Goal: Task Accomplishment & Management: Manage account settings

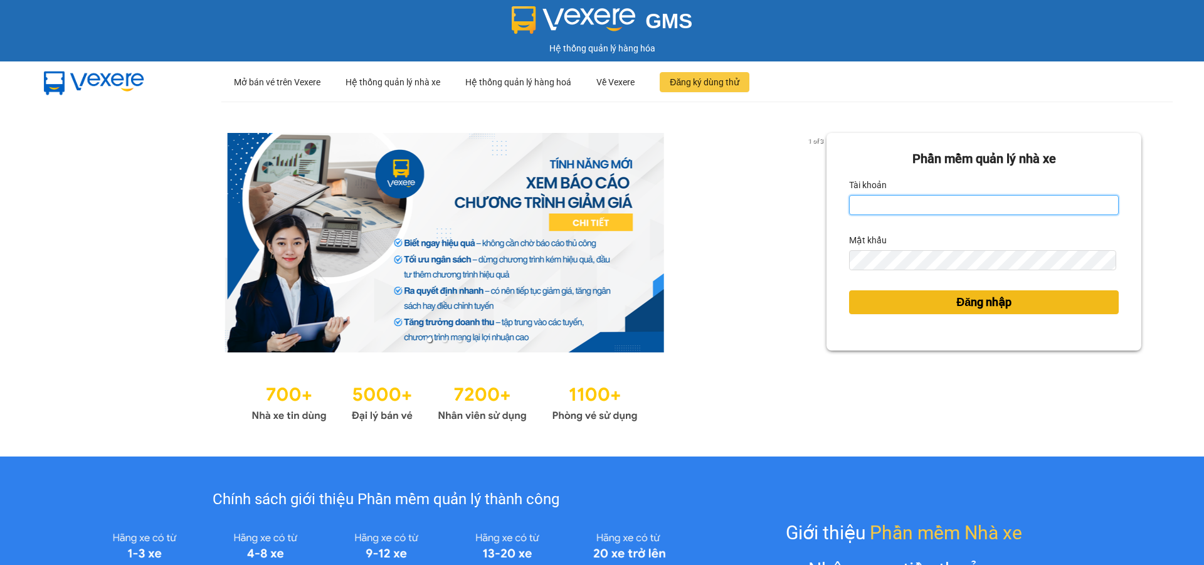
type input "[DOMAIN_NAME]"
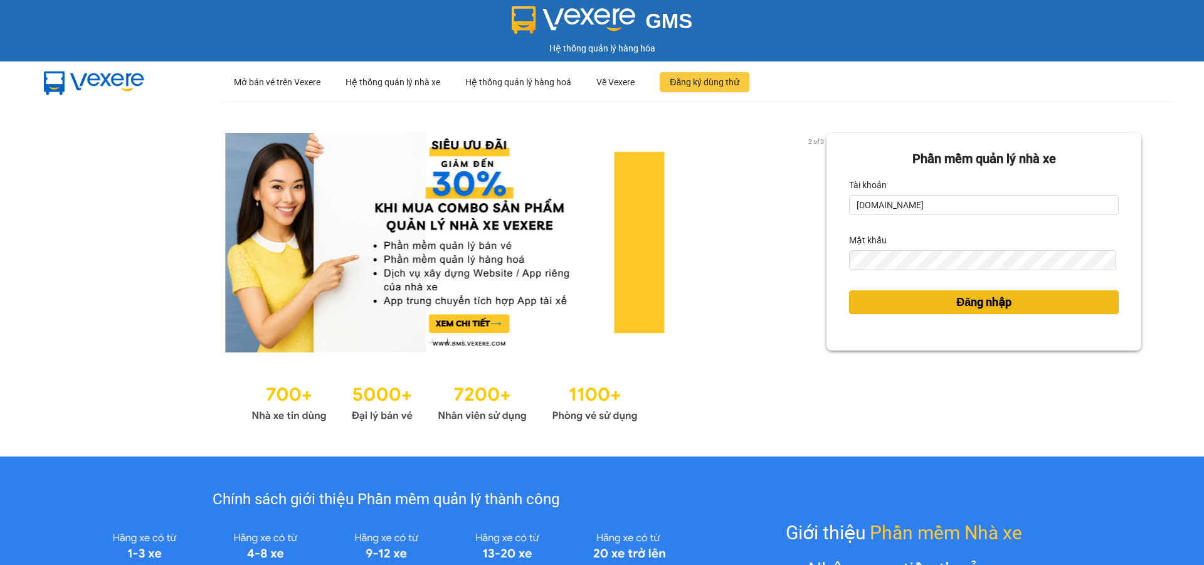
click at [999, 304] on span "Đăng nhập" at bounding box center [984, 303] width 55 height 18
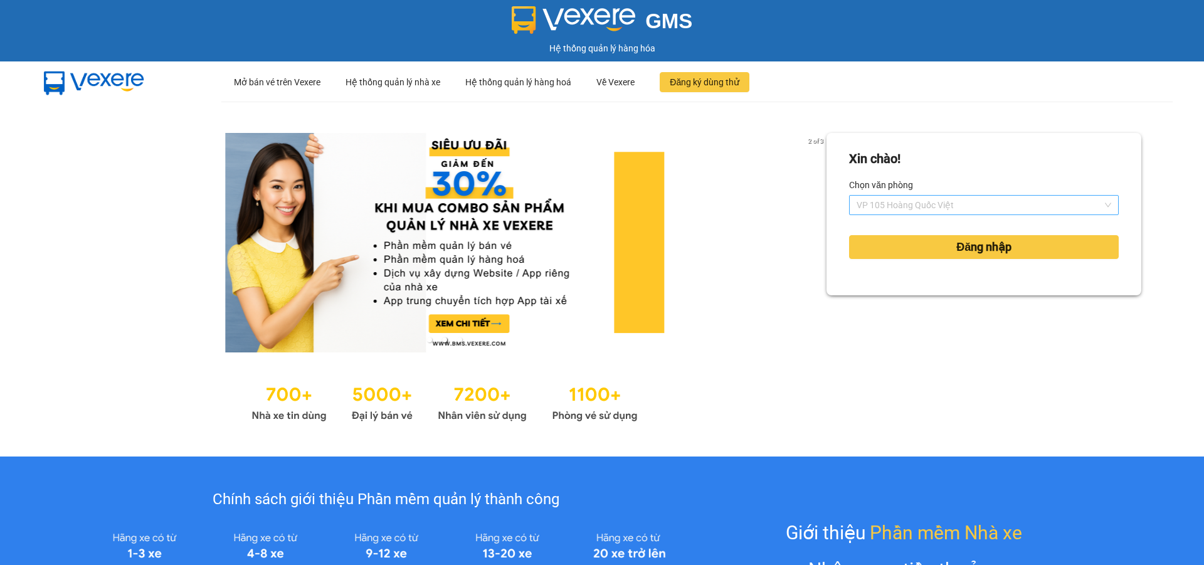
click at [977, 199] on span "VP 105 Hoàng Quốc Việt" at bounding box center [984, 205] width 255 height 19
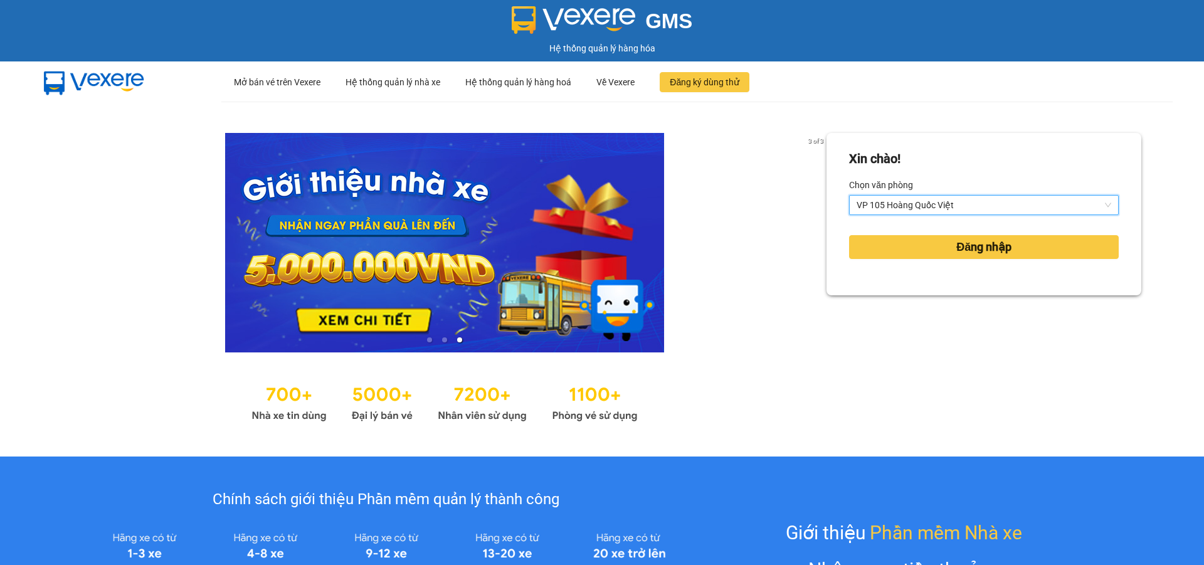
click at [917, 200] on span "VP 105 Hoàng Quốc Việt" at bounding box center [984, 205] width 255 height 19
click at [934, 207] on span "VP 105 Hoàng Quốc Việt" at bounding box center [984, 205] width 255 height 19
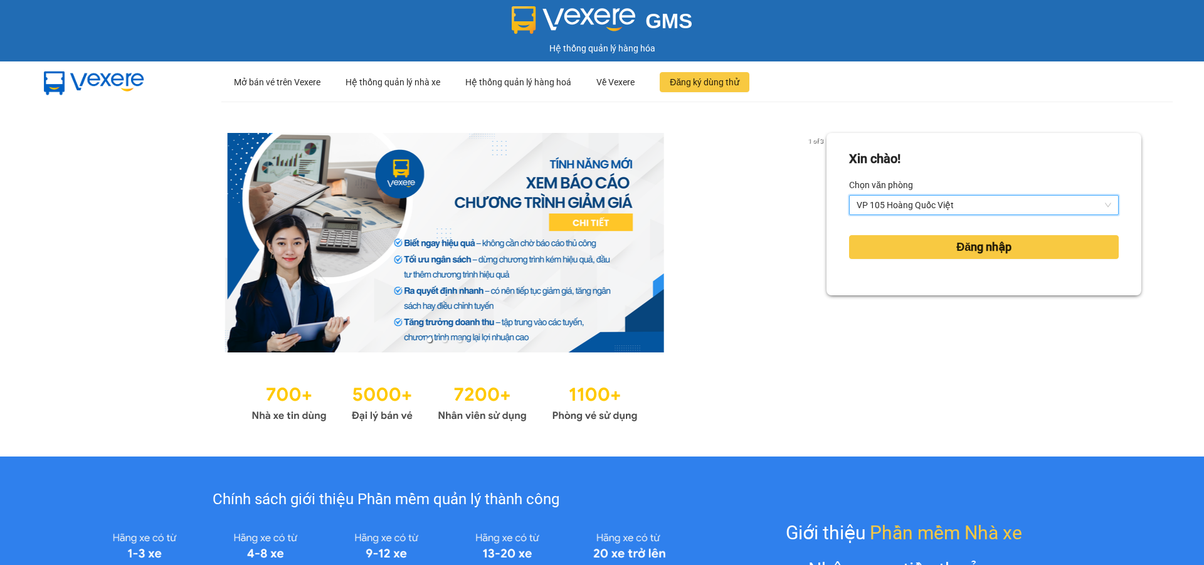
click at [926, 210] on span "VP 105 Hoàng Quốc Việt" at bounding box center [984, 205] width 255 height 19
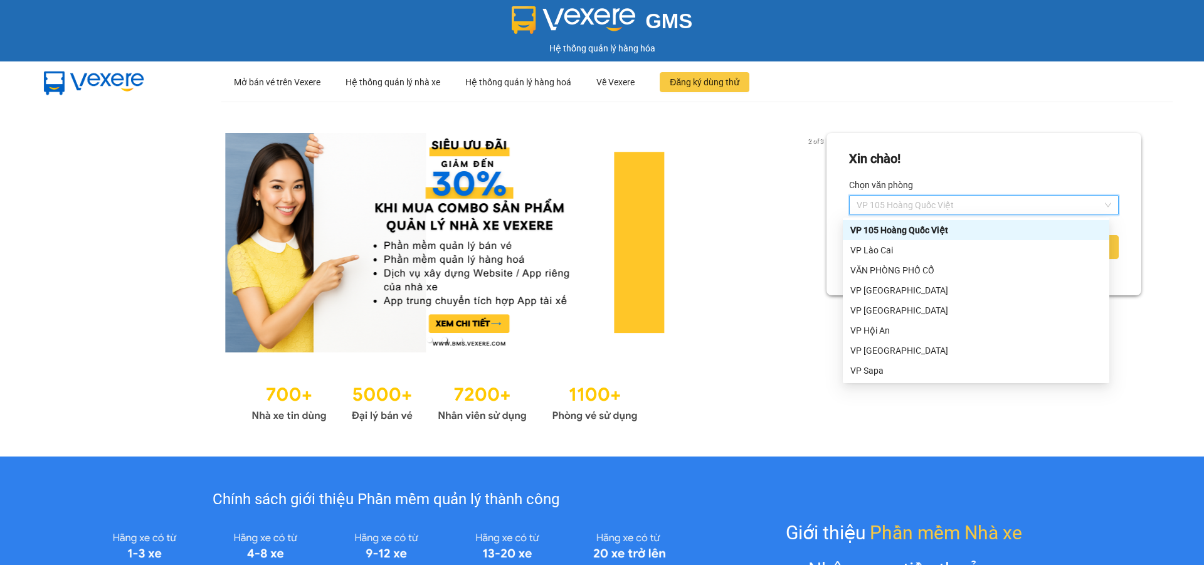
click at [898, 205] on span "VP 105 Hoàng Quốc Việt" at bounding box center [984, 205] width 255 height 19
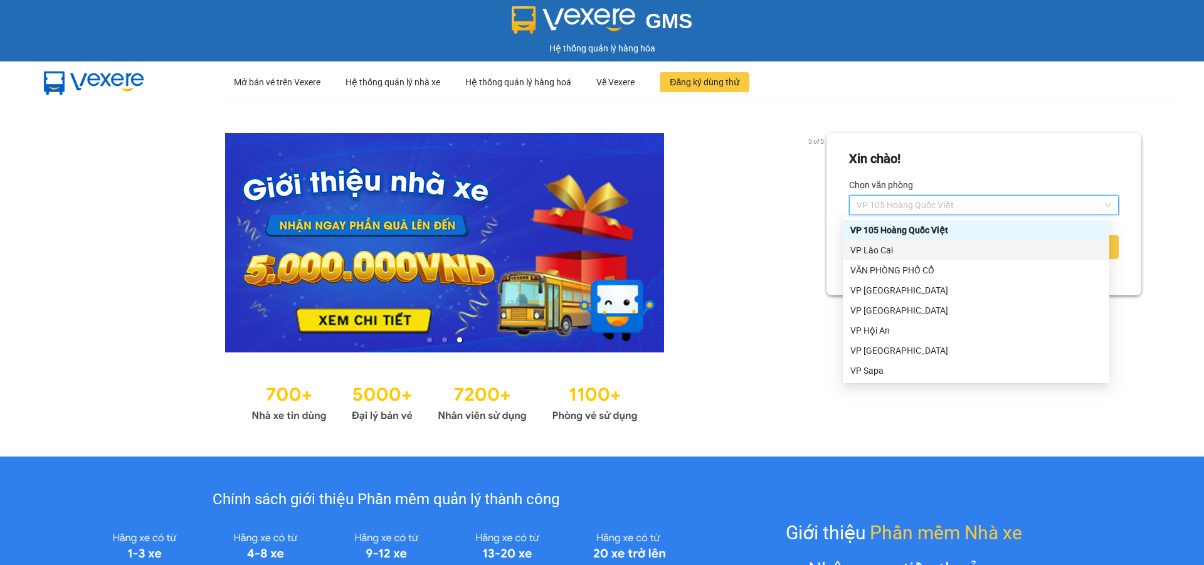
click at [1016, 255] on div "VP Lào Cai" at bounding box center [977, 250] width 252 height 14
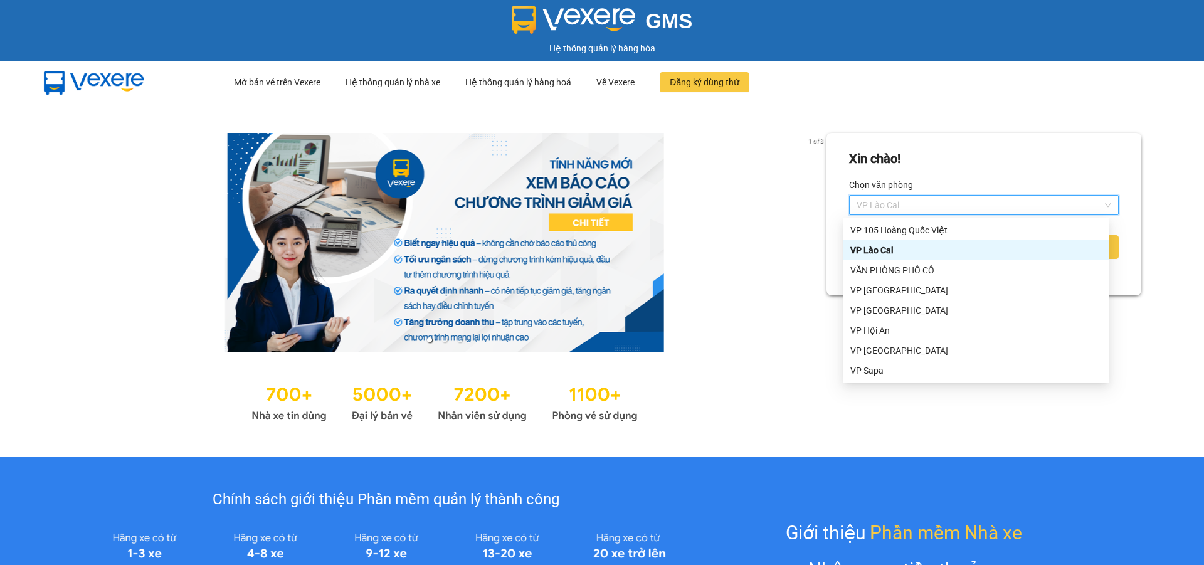
click at [960, 206] on span "VP Lào Cai" at bounding box center [984, 205] width 255 height 19
click at [937, 235] on div "VP 105 Hoàng Quốc Việt" at bounding box center [977, 230] width 252 height 14
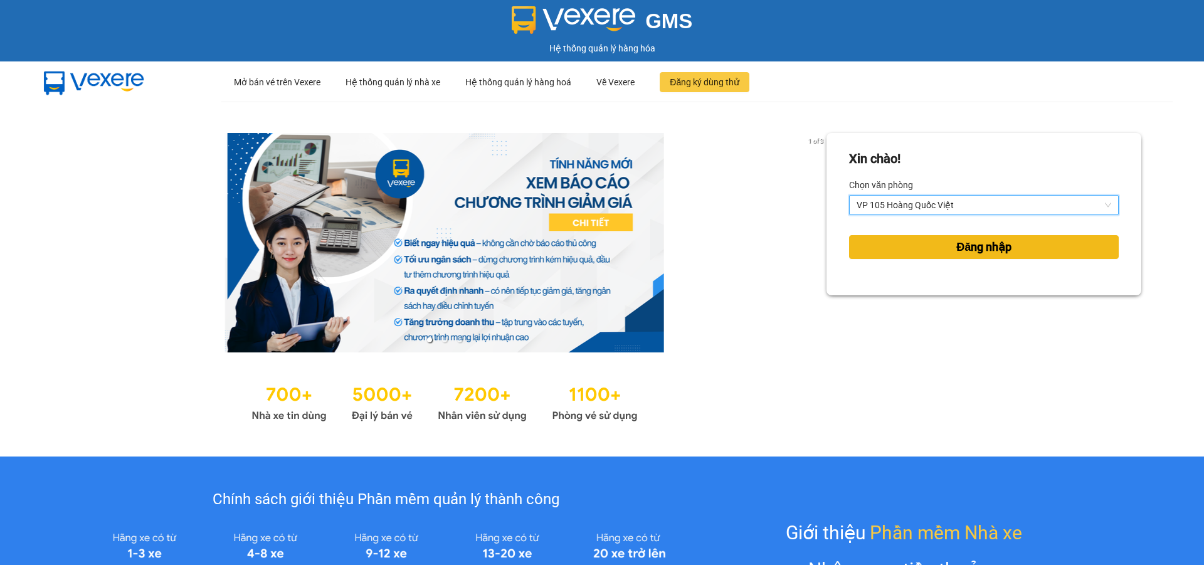
click at [939, 252] on button "Đăng nhập" at bounding box center [984, 247] width 270 height 24
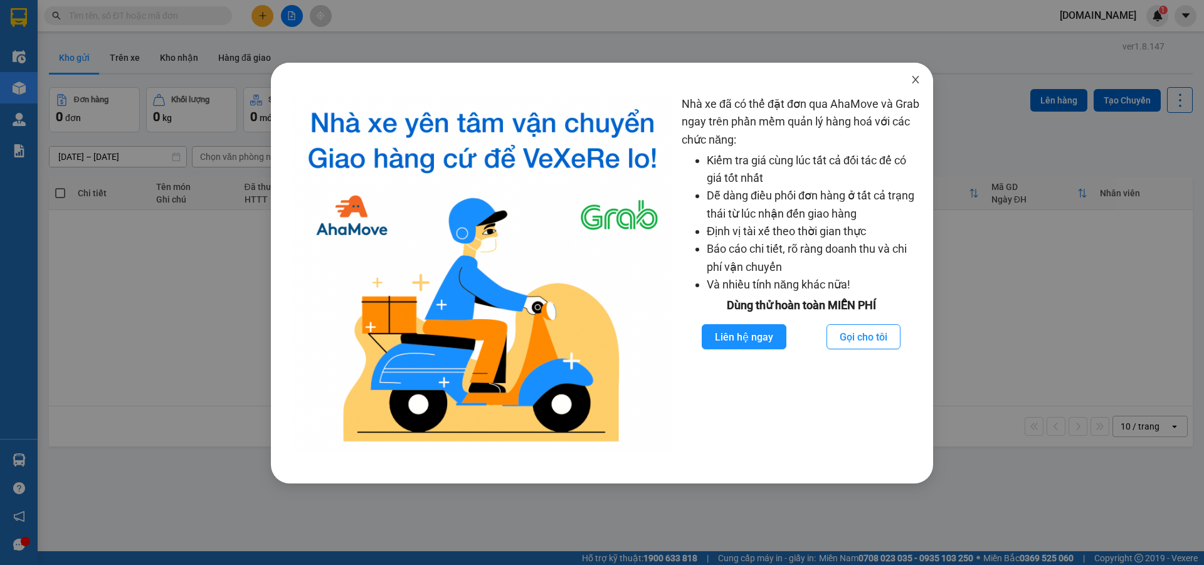
click at [915, 80] on icon "close" at bounding box center [915, 80] width 7 height 8
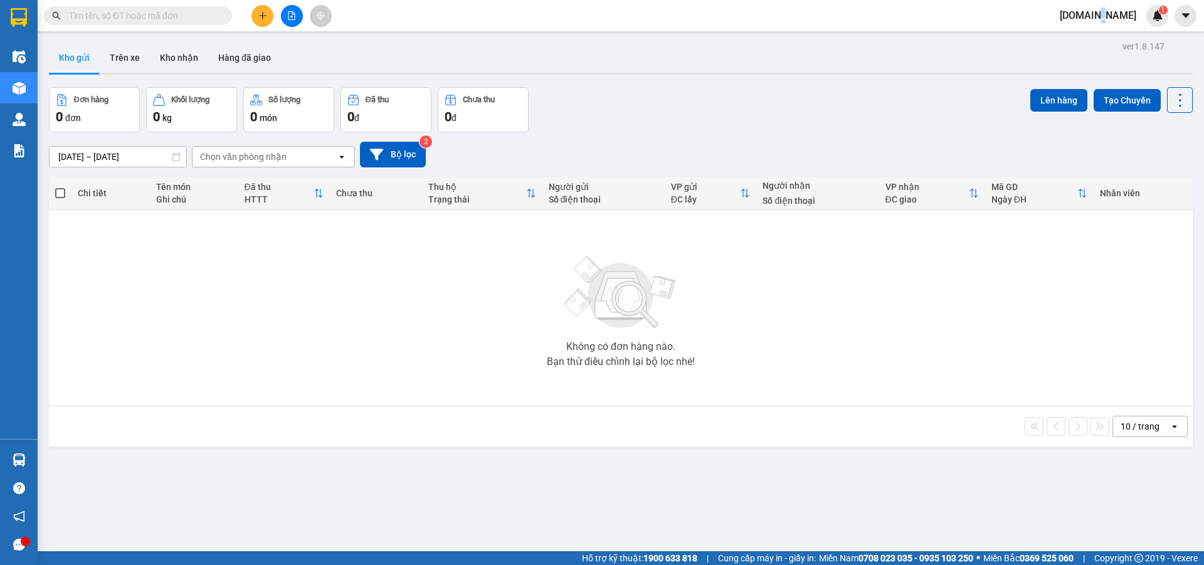
click at [1116, 12] on span "[DOMAIN_NAME]" at bounding box center [1098, 16] width 97 height 16
click at [1110, 42] on span "Đăng xuất" at bounding box center [1110, 39] width 57 height 14
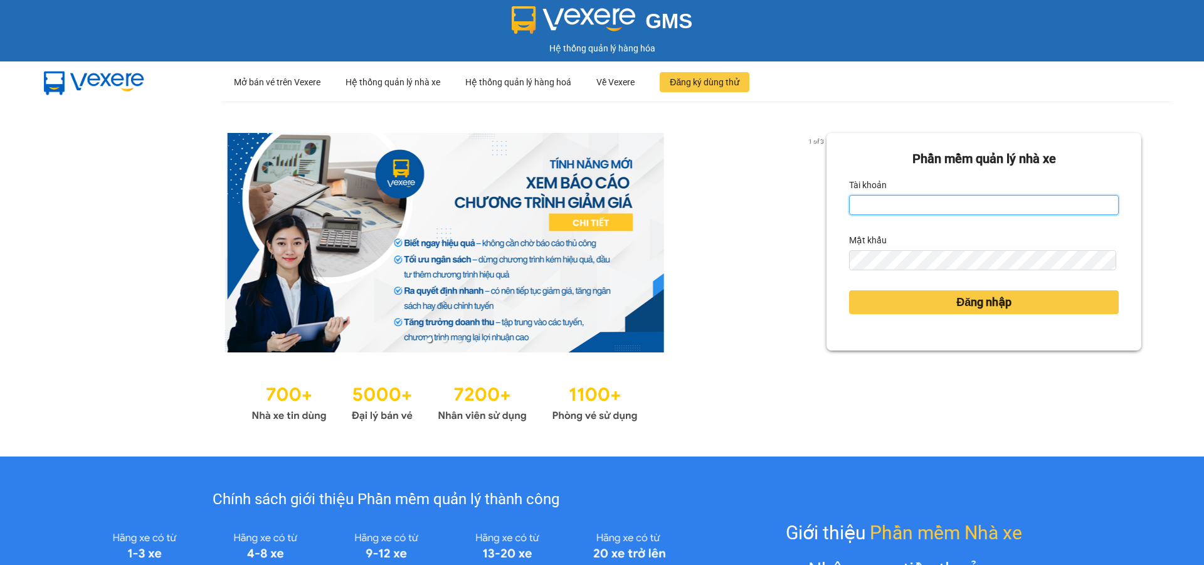
type input "[DOMAIN_NAME]"
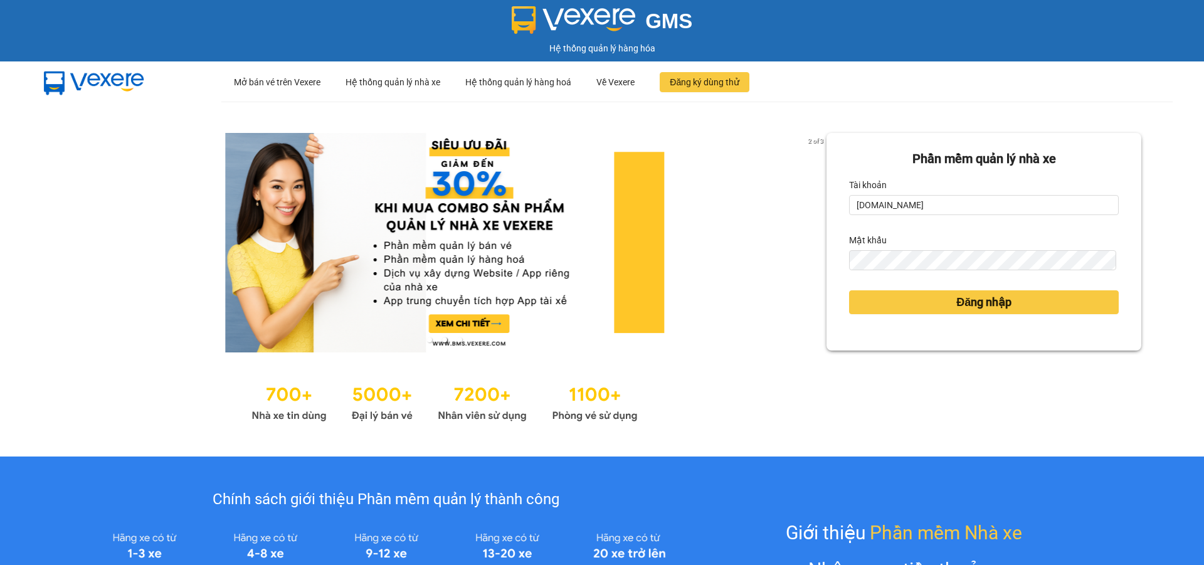
click at [754, 247] on div at bounding box center [445, 243] width 764 height 220
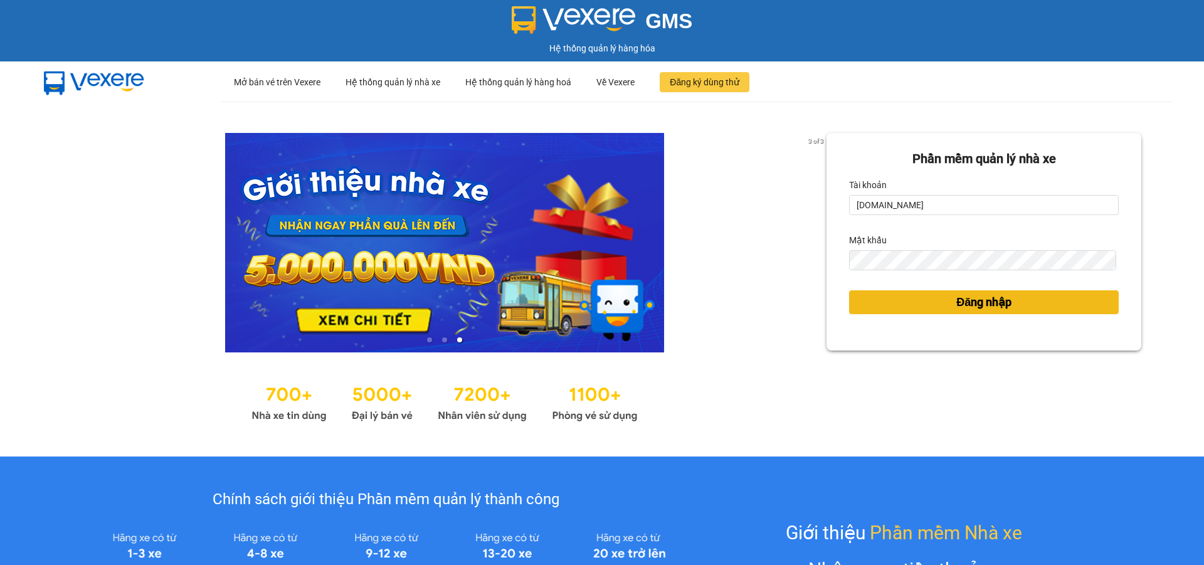
click at [962, 306] on span "Đăng nhập" at bounding box center [984, 303] width 55 height 18
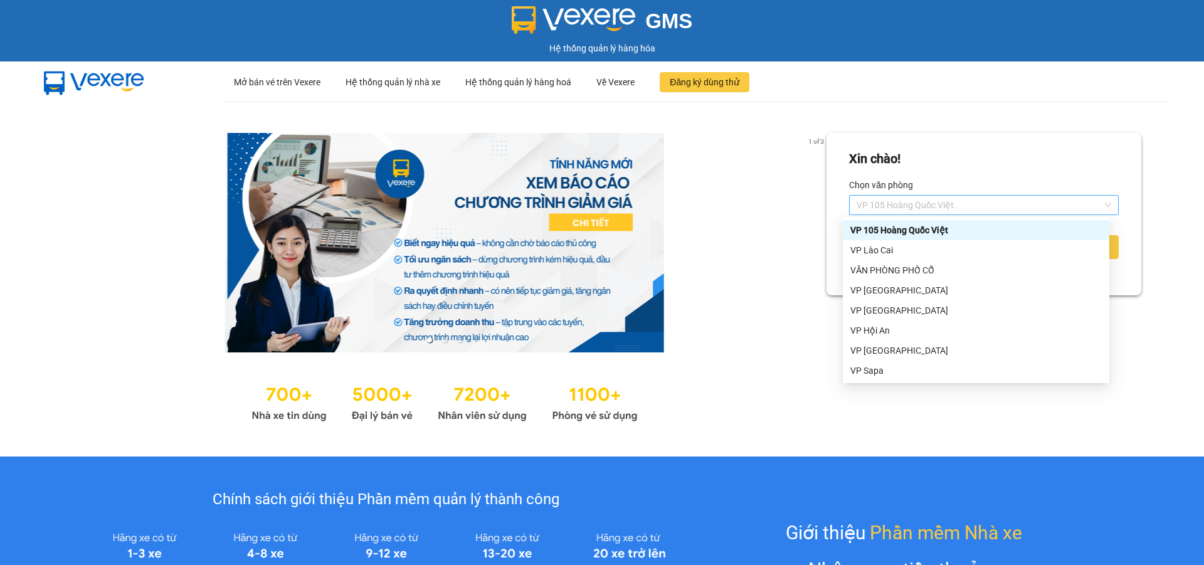
click at [1004, 208] on span "VP 105 Hoàng Quốc Việt" at bounding box center [984, 205] width 255 height 19
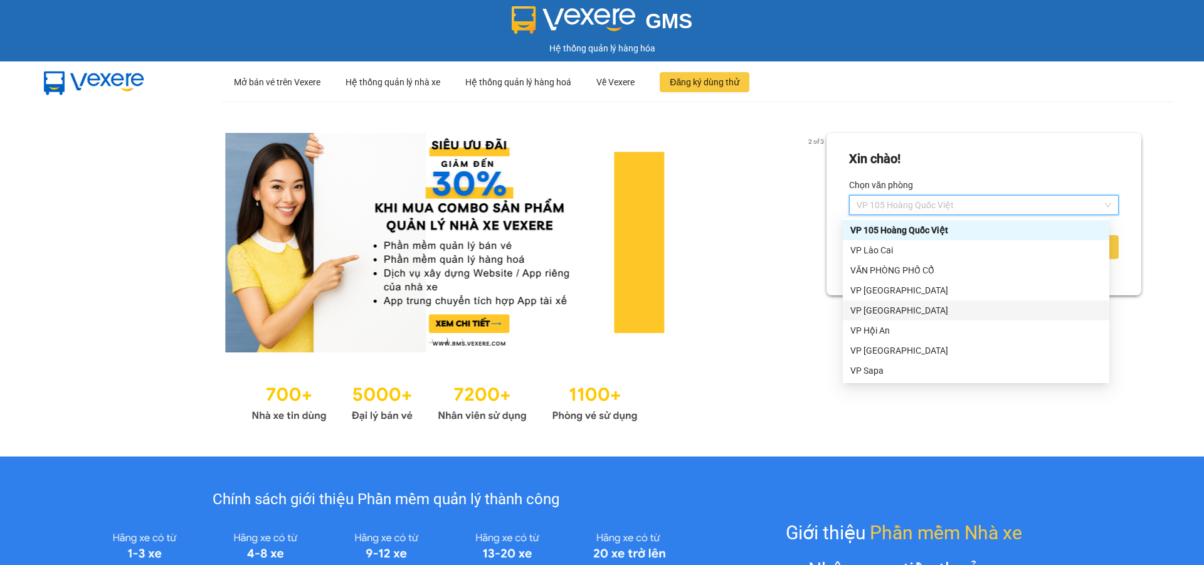
click at [787, 323] on link at bounding box center [445, 243] width 764 height 220
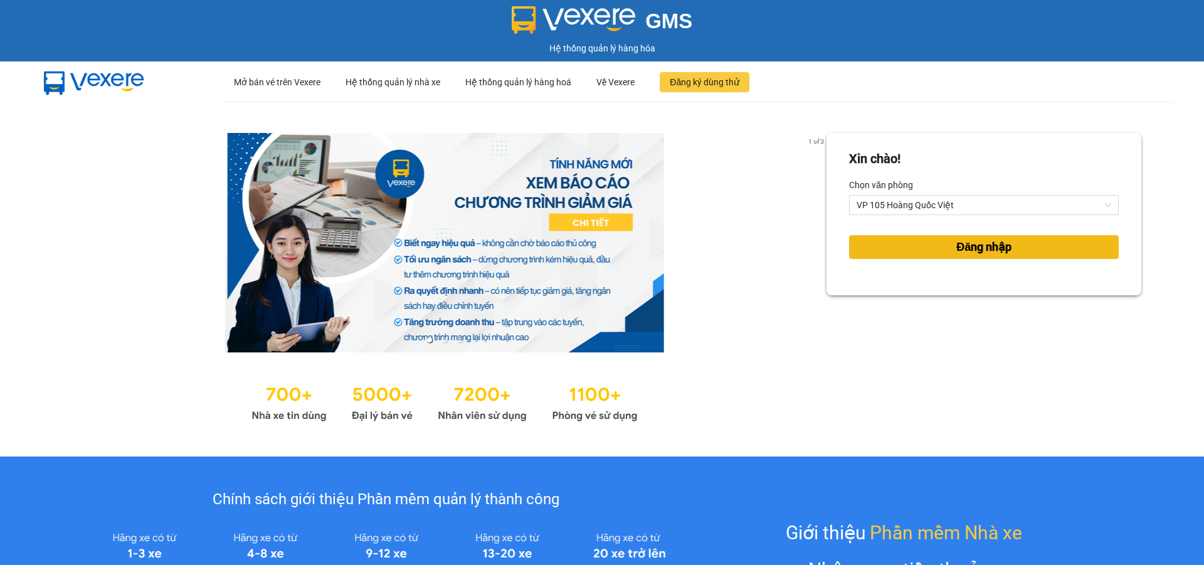
click at [910, 257] on button "Đăng nhập" at bounding box center [984, 247] width 270 height 24
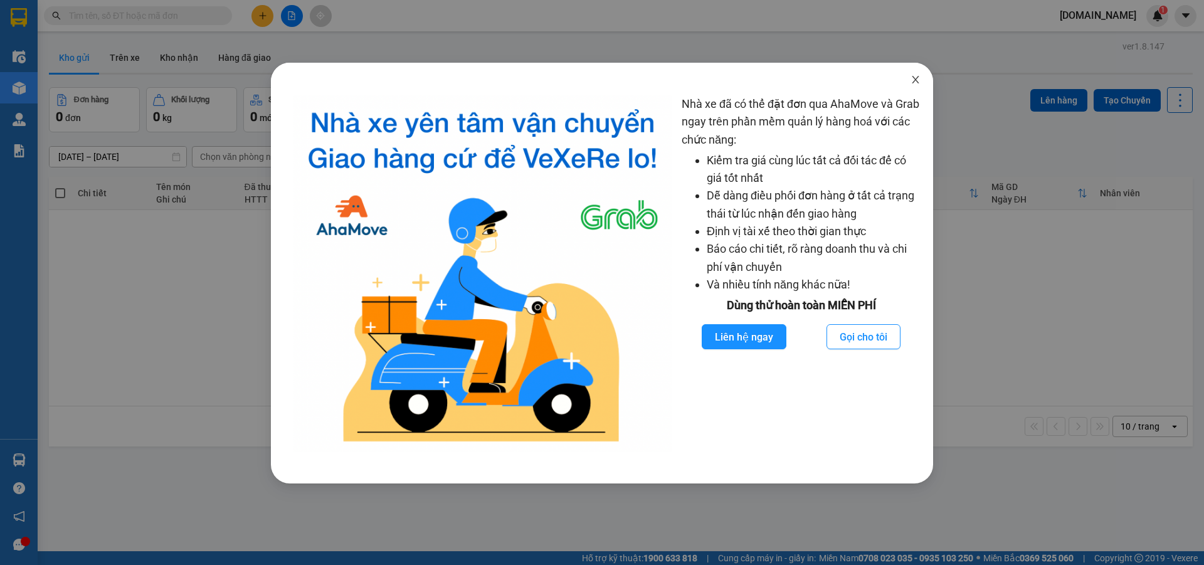
click at [914, 81] on icon "close" at bounding box center [916, 80] width 10 height 10
